Goal: Check status: Check status

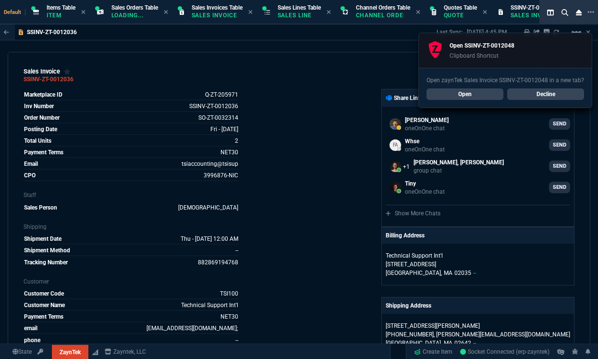
select select "12: [PERSON_NAME]"
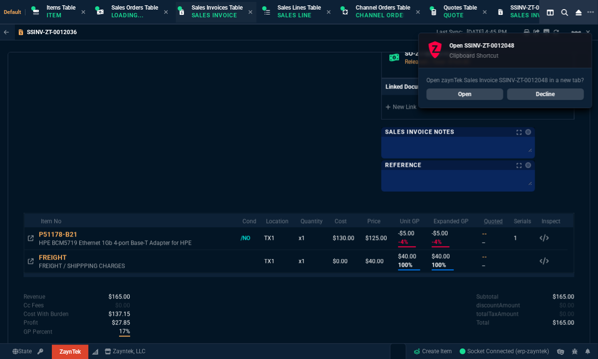
click at [215, 10] on span "Sales Invoices Table" at bounding box center [217, 7] width 51 height 7
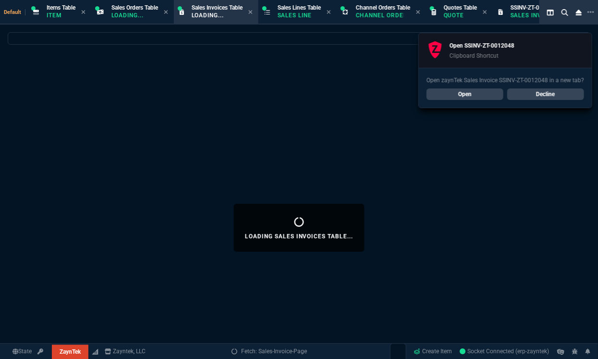
select select
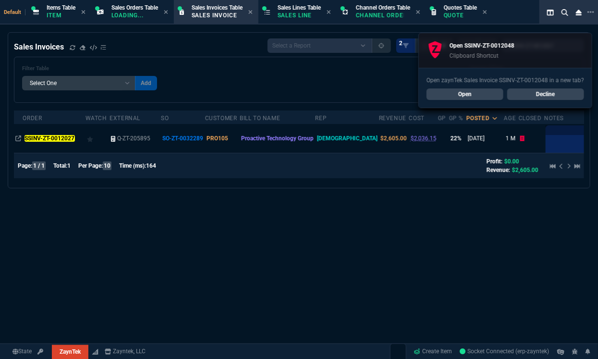
click at [550, 95] on link "Decline" at bounding box center [545, 94] width 77 height 12
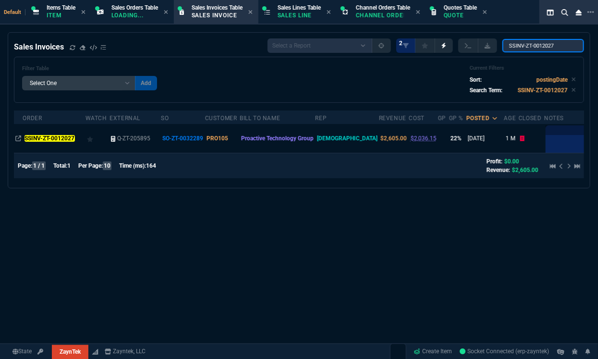
click at [562, 48] on input "SSINV-ZT-0012027" at bounding box center [543, 45] width 82 height 13
paste input "48*"
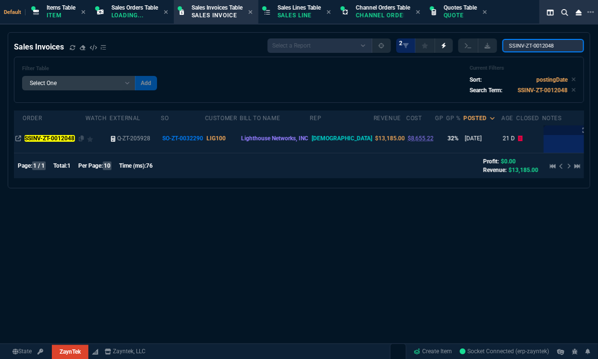
type input "SSINV-ZT-0012048"
click at [55, 135] on mark "SSINV-ZT-0012048" at bounding box center [49, 138] width 50 height 7
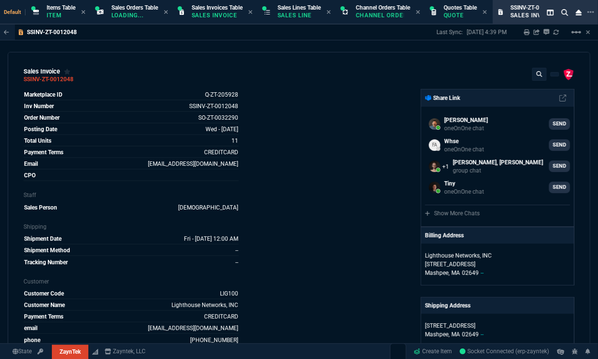
click at [299, 292] on div "ZaynTek, LLC [STREET_ADDRESS] Share Link [PERSON_NAME] oneOnOne chat SEND Whse …" at bounding box center [436, 344] width 275 height 511
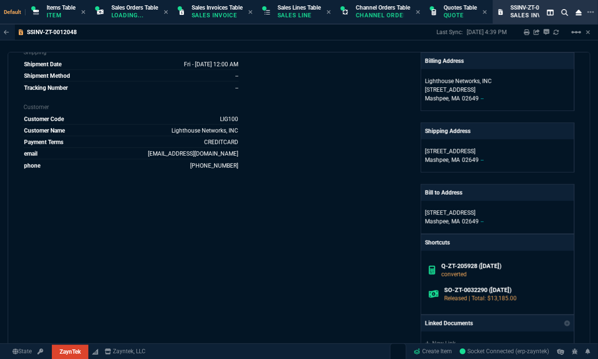
click at [338, 312] on div "ZaynTek, LLC [STREET_ADDRESS] Share Link [PERSON_NAME] oneOnOne chat SEND Whse …" at bounding box center [436, 170] width 275 height 511
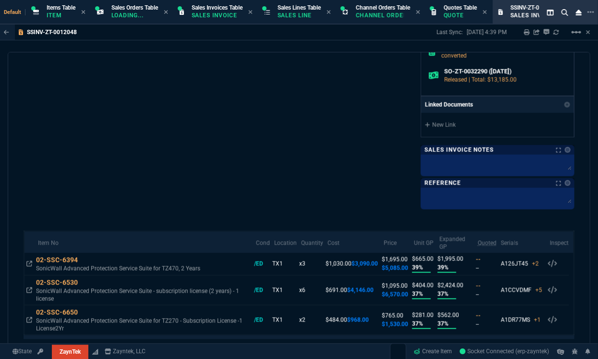
scroll to position [466, 0]
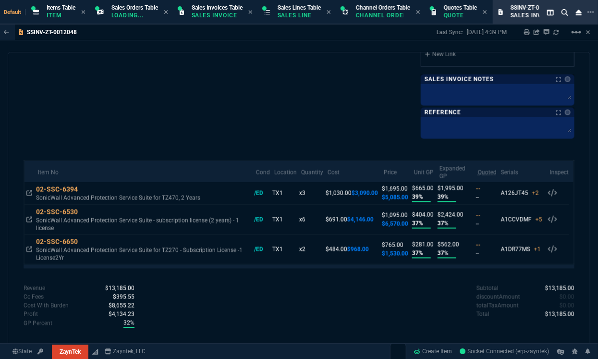
click at [219, 10] on span "Sales Invoices Table" at bounding box center [217, 7] width 51 height 7
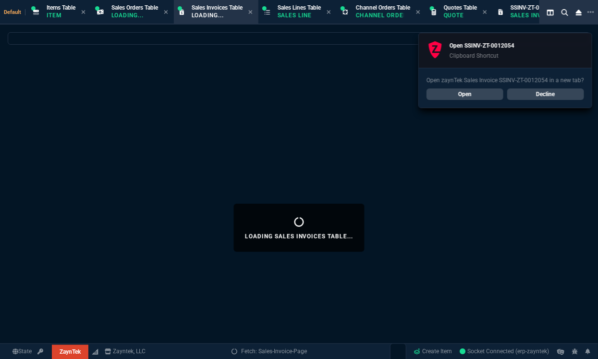
select select
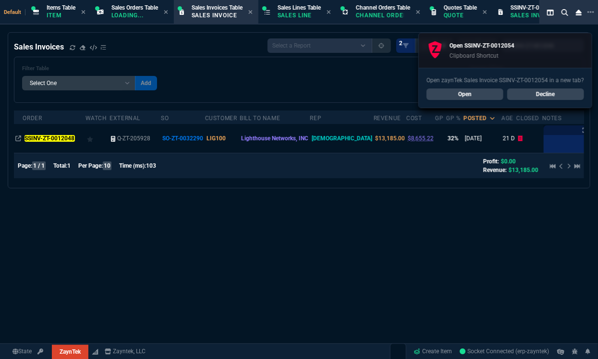
click at [523, 86] on div "Open zaynTek Sales Invoice SSINV-ZT-0012054 in a new tab? Open Decline" at bounding box center [505, 88] width 173 height 40
click at [526, 93] on link "Decline" at bounding box center [545, 94] width 77 height 12
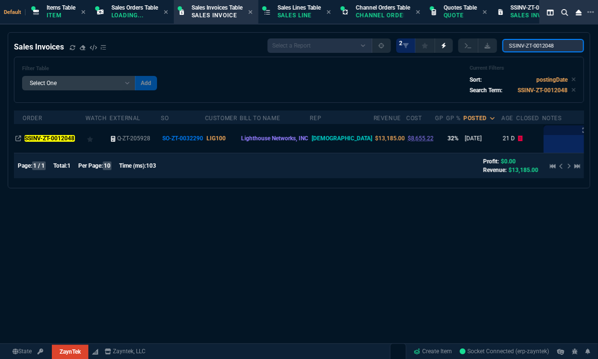
click at [514, 51] on input "SSINV-ZT-0012048" at bounding box center [543, 45] width 82 height 13
paste input "54*"
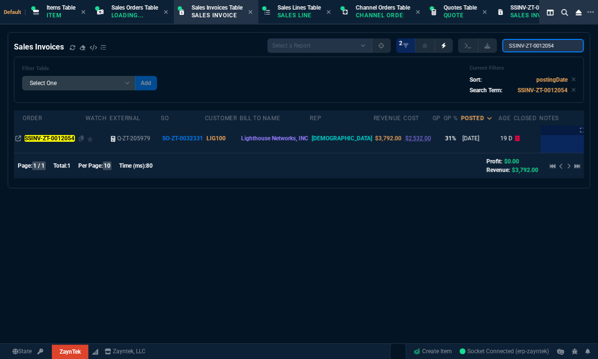
type input "SSINV-ZT-0012054"
click at [47, 137] on mark "SSINV-ZT-0012054" at bounding box center [49, 138] width 50 height 7
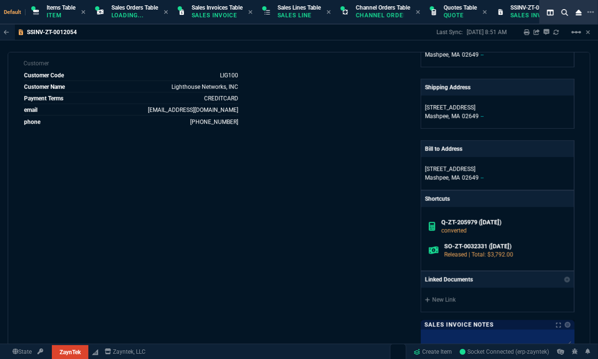
scroll to position [388, 0]
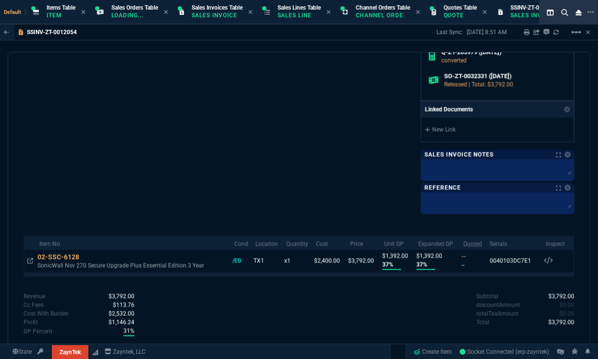
click at [233, 23] on section "Sales Invoices Table Sales Invoice" at bounding box center [216, 12] width 84 height 24
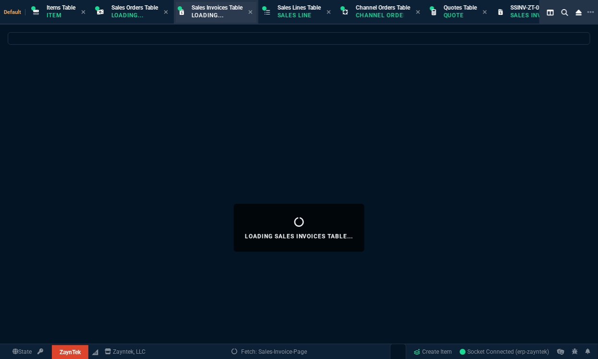
click at [228, 11] on div "Sales Invoices Table Loading..." at bounding box center [217, 12] width 51 height 17
select select
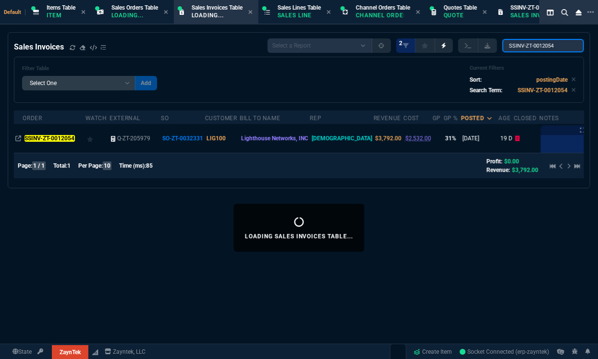
click at [547, 46] on input "SSINV-ZT-0012054" at bounding box center [543, 45] width 82 height 13
paste input "7"
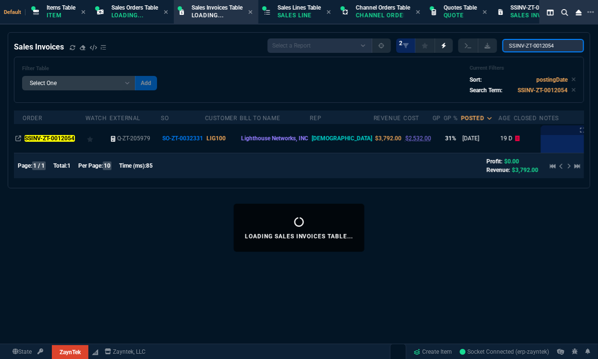
type input "SSINV-ZT-0012057"
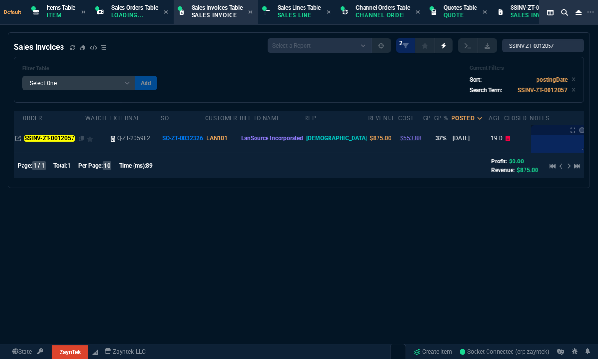
click at [52, 139] on mark "SSINV-ZT-0012057" at bounding box center [49, 138] width 50 height 7
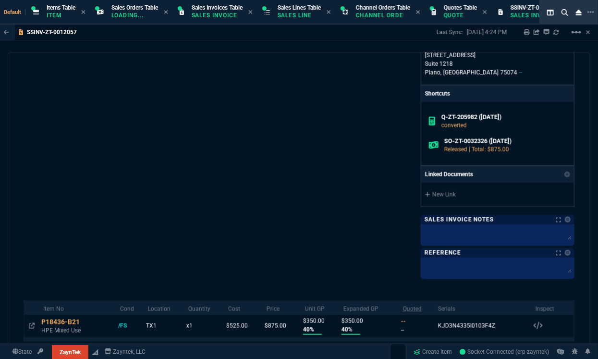
scroll to position [413, 0]
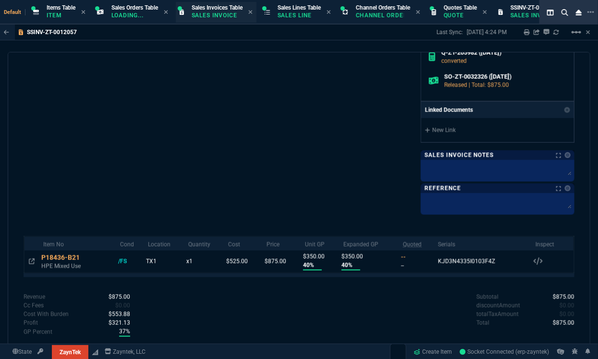
click at [224, 20] on div "Sales Invoices Table Sales Invoice" at bounding box center [217, 12] width 51 height 17
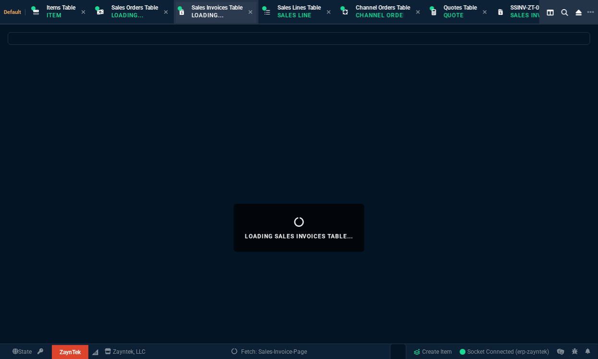
select select
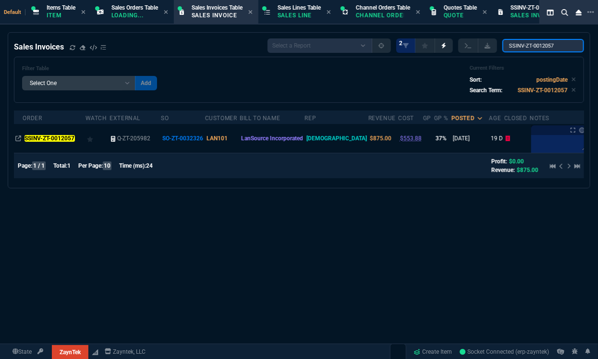
click at [541, 52] on input "SSINV-ZT-0012057" at bounding box center [543, 45] width 82 height 13
paste input "72"
type input "SSINV-ZT-0012072"
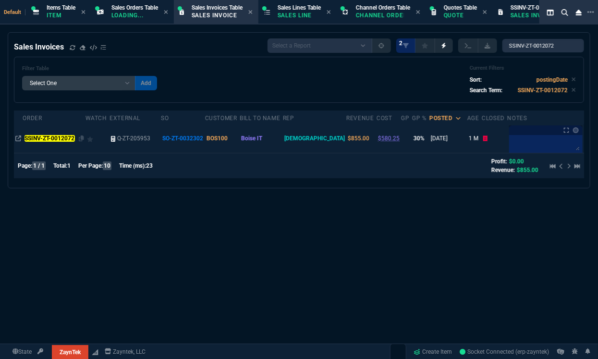
click at [58, 135] on mark "SSINV-ZT-0012072" at bounding box center [49, 138] width 50 height 7
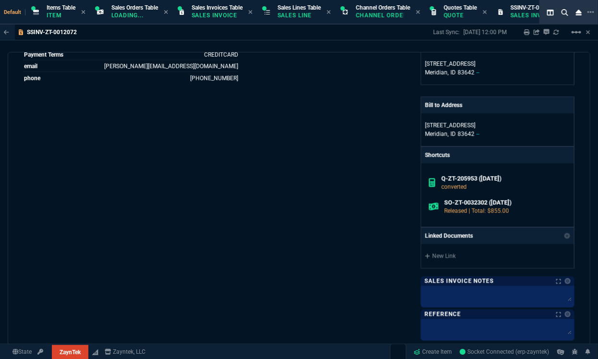
scroll to position [410, 0]
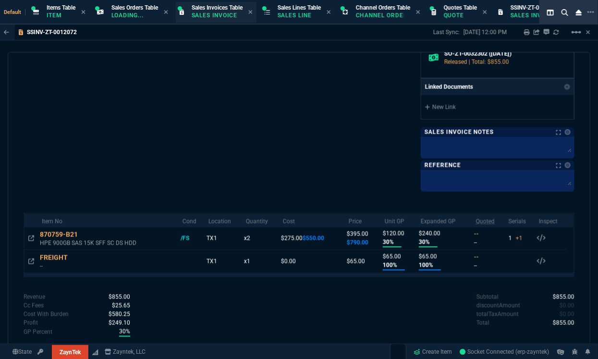
click at [205, 22] on div "Sales Invoices Table Sales Invoice" at bounding box center [216, 12] width 81 height 21
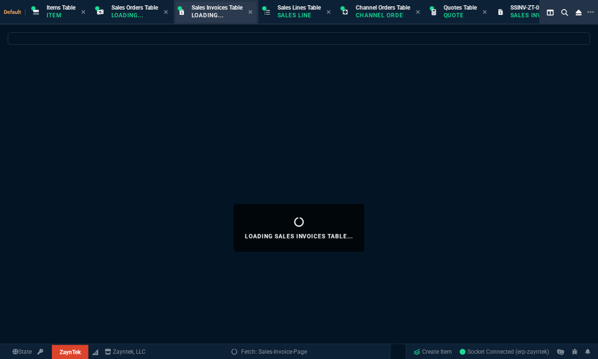
select select
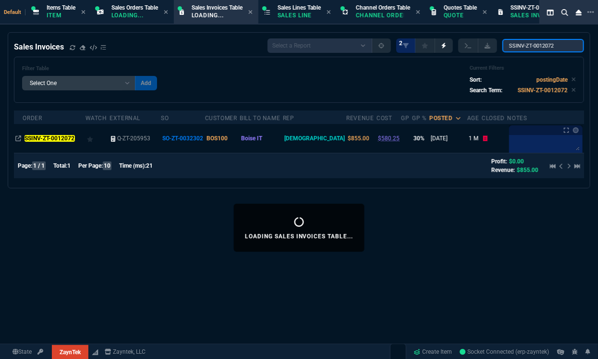
click at [554, 48] on input "SSINV-ZT-0012072" at bounding box center [543, 45] width 82 height 13
paste input "6"
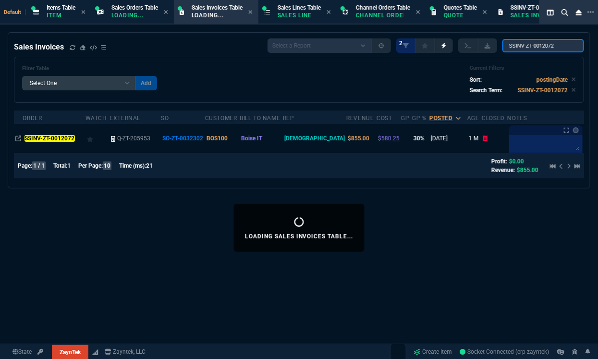
type input "SSINV-ZT-0012076"
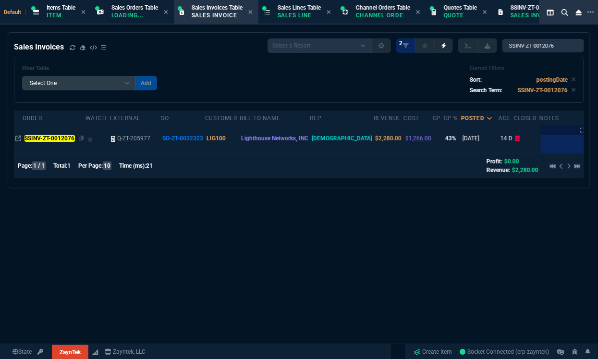
click at [38, 141] on mark "SSINV-ZT-0012076" at bounding box center [49, 138] width 50 height 7
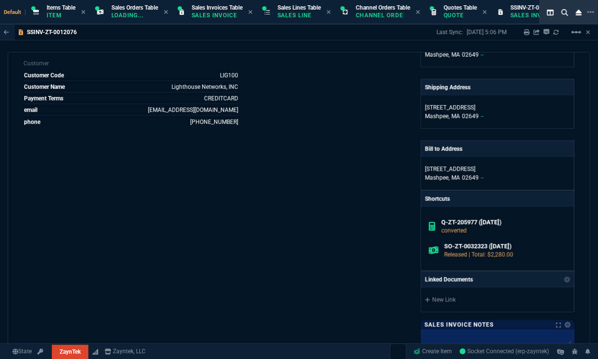
scroll to position [417, 0]
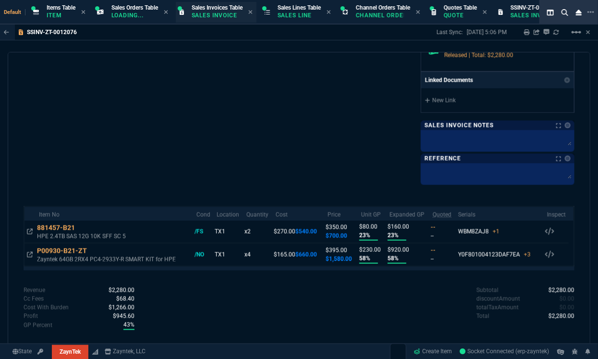
click at [210, 16] on p "Sales Invoice" at bounding box center [216, 16] width 48 height 8
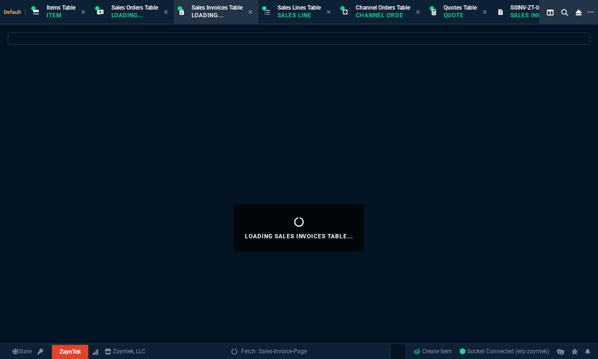
select select
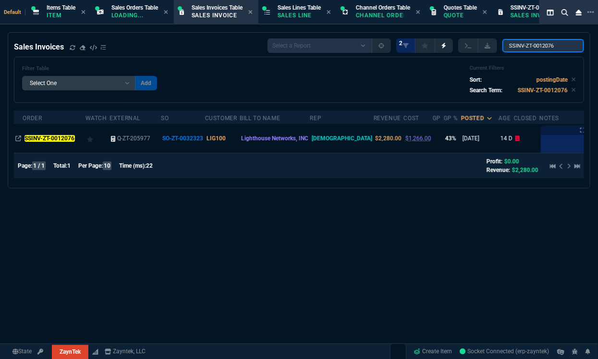
click at [542, 42] on input "SSINV-ZT-0012076" at bounding box center [543, 45] width 82 height 13
paste input "83"
type input "SSINV-ZT-0012083"
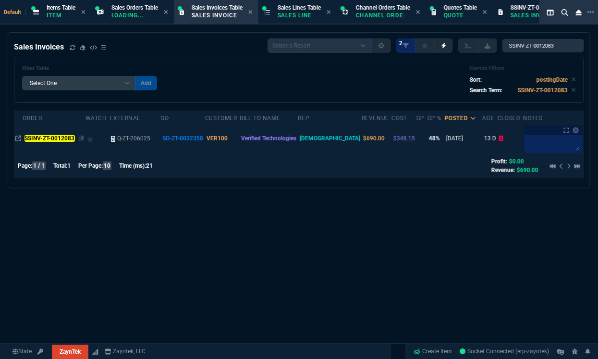
click at [63, 133] on td "SSINV-ZT-0012083" at bounding box center [54, 138] width 62 height 29
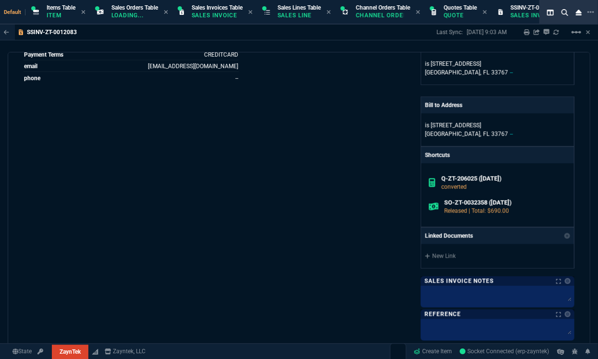
scroll to position [402, 0]
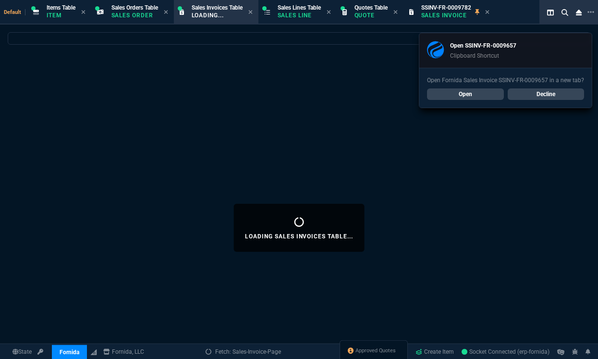
select select "12: [PERSON_NAME]"
select select
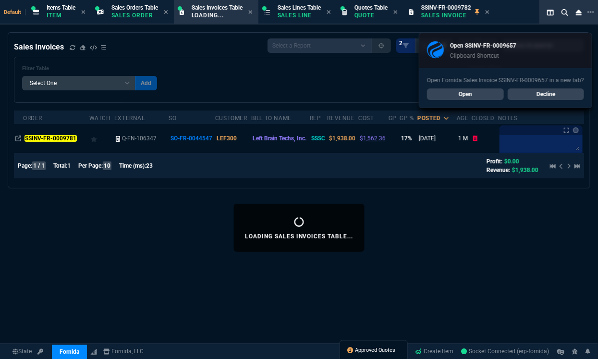
click at [383, 349] on span "Approved Quotes" at bounding box center [375, 351] width 40 height 8
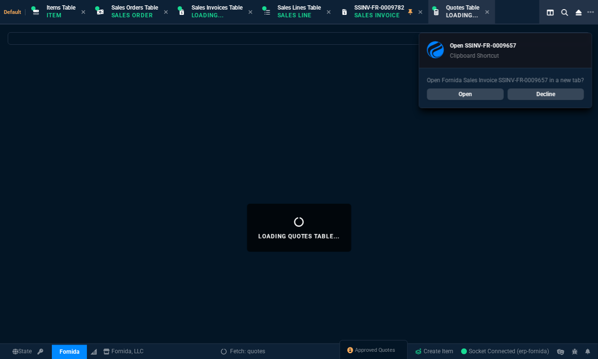
select select
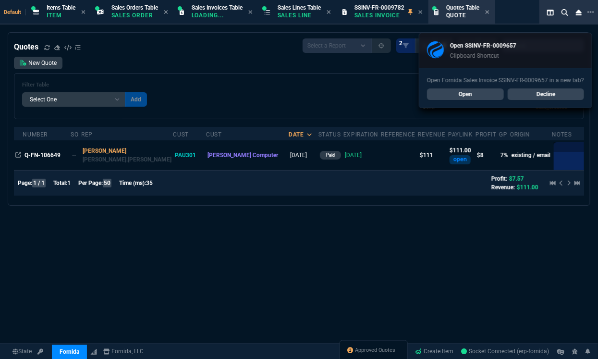
click at [532, 94] on link "Decline" at bounding box center [545, 94] width 77 height 12
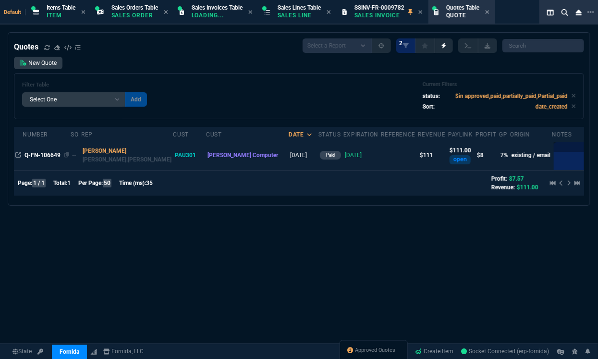
click at [38, 157] on span "Q-FN-106649" at bounding box center [42, 155] width 36 height 7
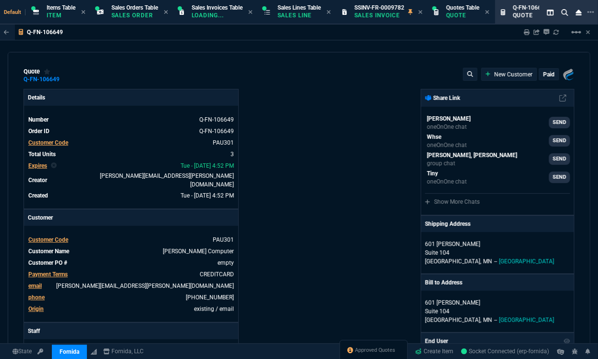
type input "12"
type input "4"
type input "50"
